Goal: Transaction & Acquisition: Subscribe to service/newsletter

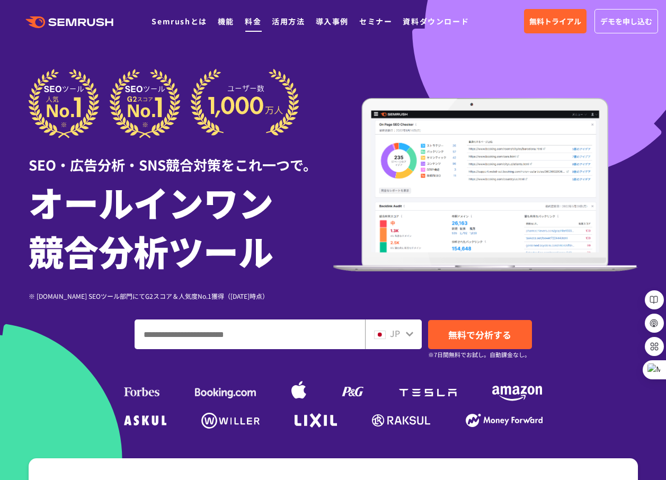
click at [250, 17] on link "料金" at bounding box center [253, 21] width 16 height 11
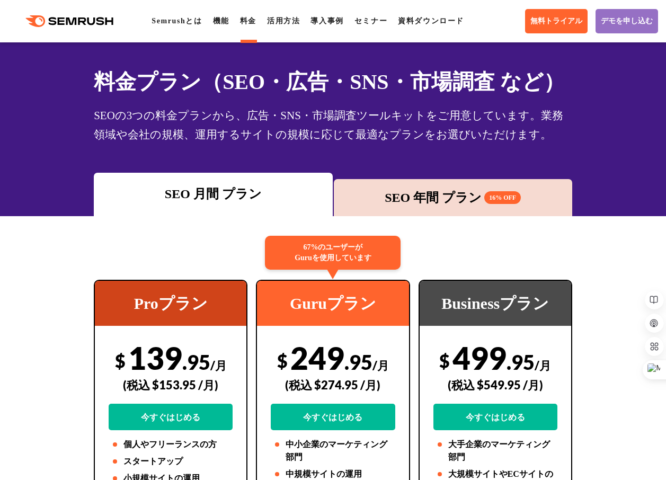
scroll to position [53, 0]
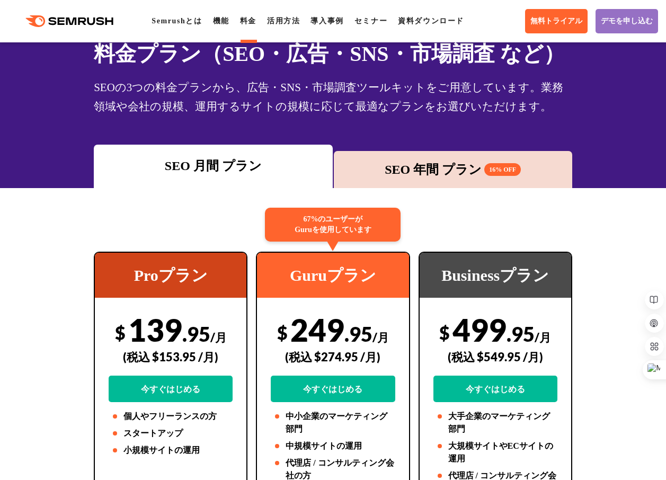
click at [433, 174] on div "SEO 年間 プラン 16% OFF" at bounding box center [453, 169] width 228 height 19
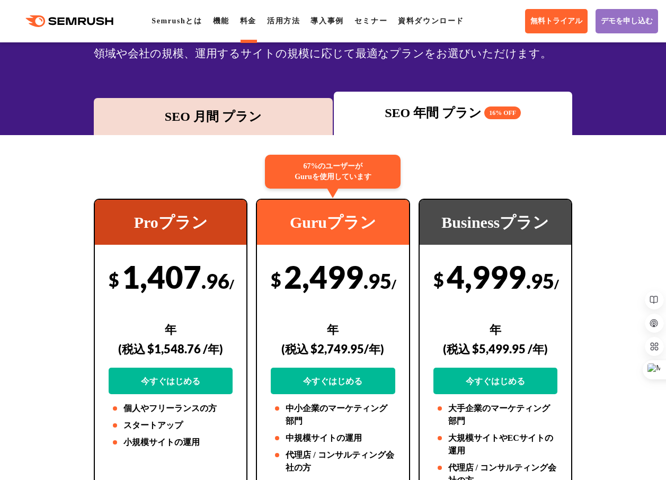
scroll to position [159, 0]
